Goal: Navigation & Orientation: Find specific page/section

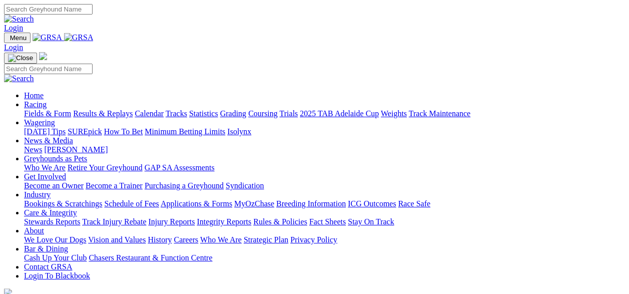
drag, startPoint x: 0, startPoint y: 0, endPoint x: 163, endPoint y: 40, distance: 167.9
click at [47, 100] on link "Racing" at bounding box center [35, 104] width 23 height 9
click at [187, 109] on link "Tracks" at bounding box center [177, 113] width 22 height 9
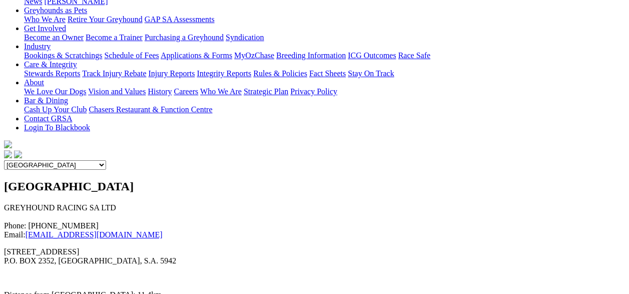
scroll to position [100, 0]
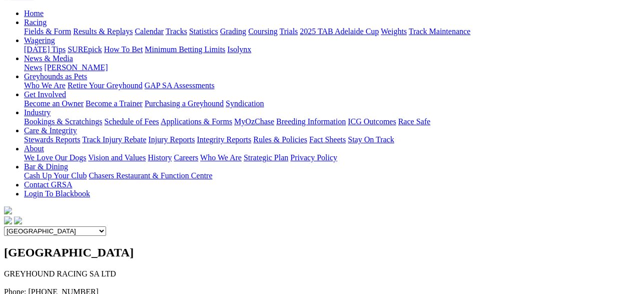
click at [106, 226] on select "Angle Park Gawler [GEOGRAPHIC_DATA] [PERSON_NAME][GEOGRAPHIC_DATA] [US_STATE] G…" at bounding box center [55, 231] width 102 height 10
